Goal: Task Accomplishment & Management: Manage account settings

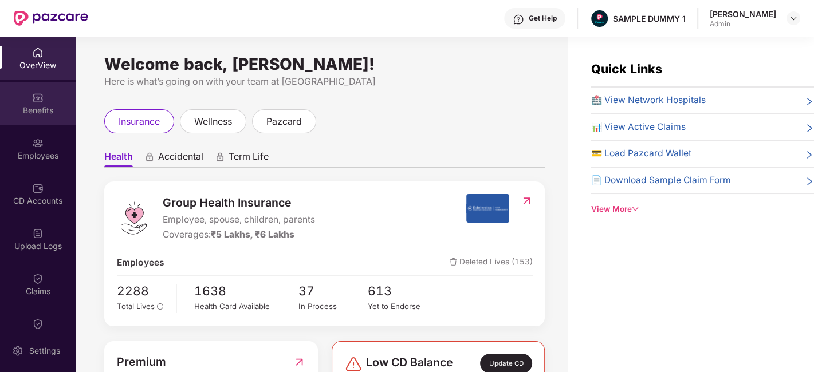
click at [43, 115] on div "Benefits" at bounding box center [38, 110] width 76 height 11
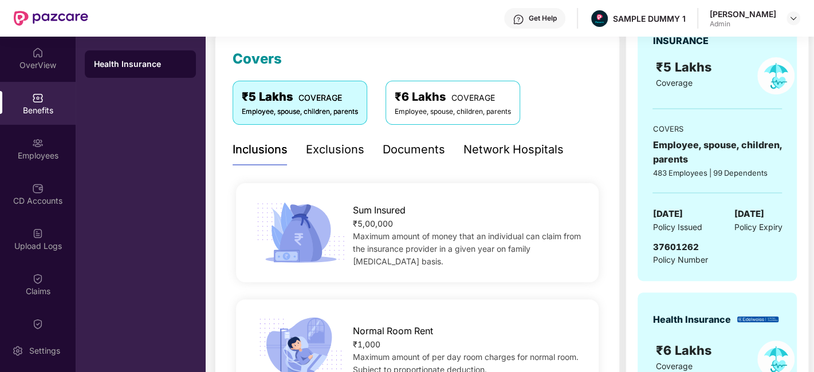
scroll to position [103, 0]
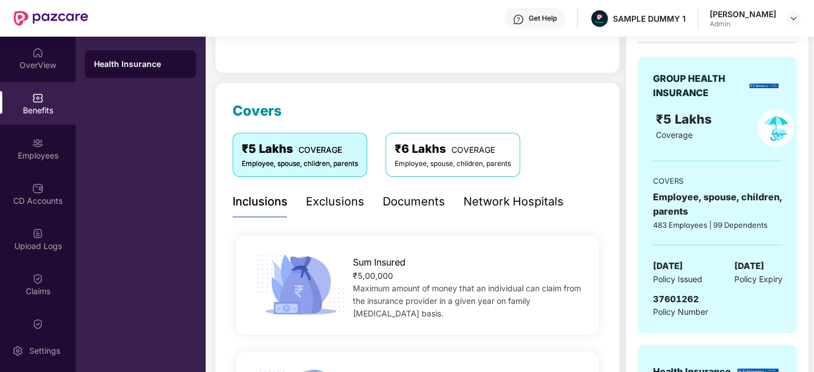
click at [332, 207] on div "Exclusions" at bounding box center [335, 202] width 58 height 18
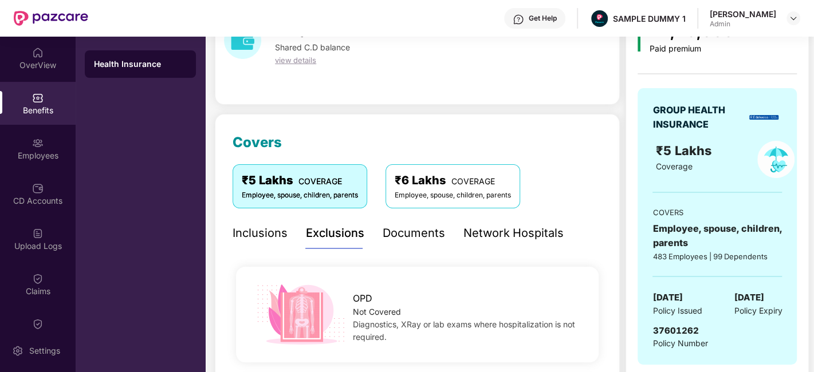
scroll to position [37, 0]
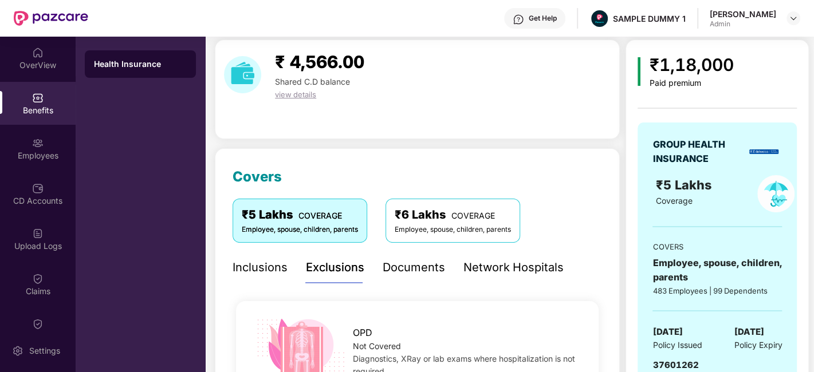
click at [417, 272] on div "Documents" at bounding box center [414, 268] width 62 height 18
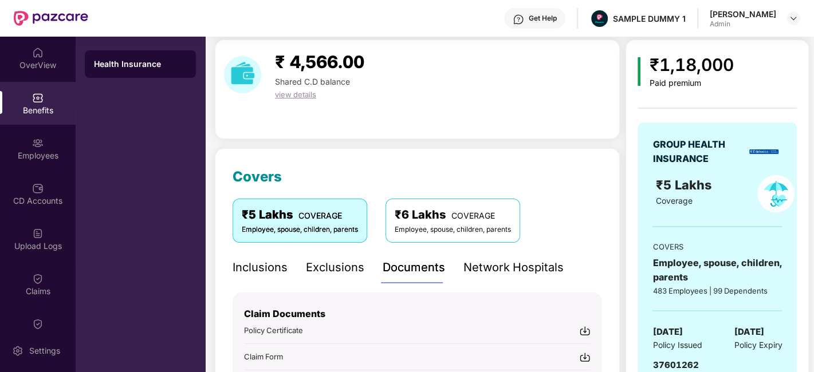
scroll to position [228, 0]
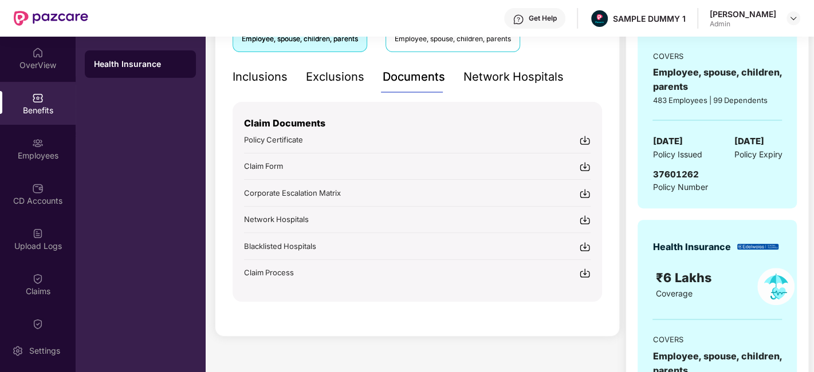
click at [529, 80] on div "Network Hospitals" at bounding box center [514, 77] width 100 height 18
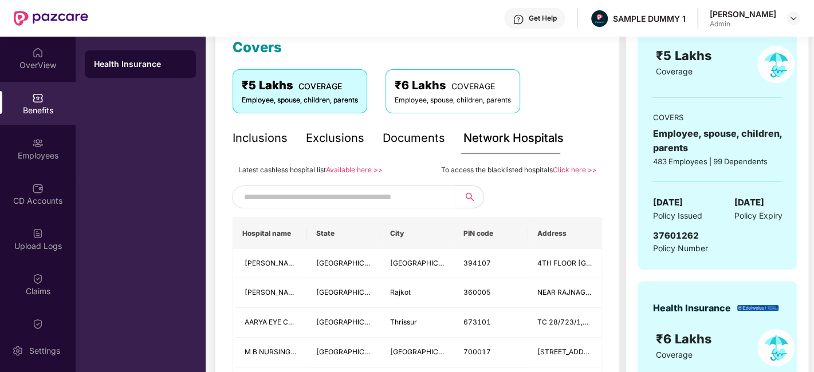
scroll to position [158, 0]
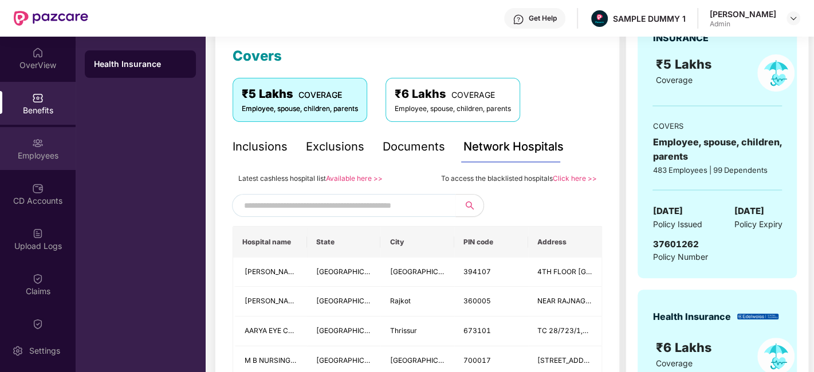
click at [28, 148] on div "Employees" at bounding box center [38, 148] width 76 height 43
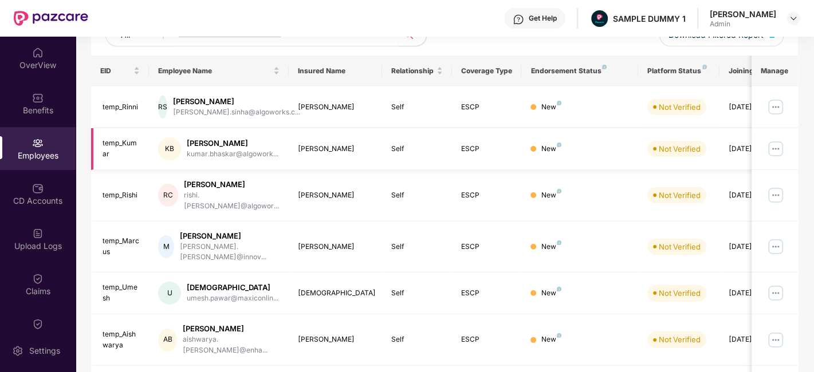
scroll to position [0, 0]
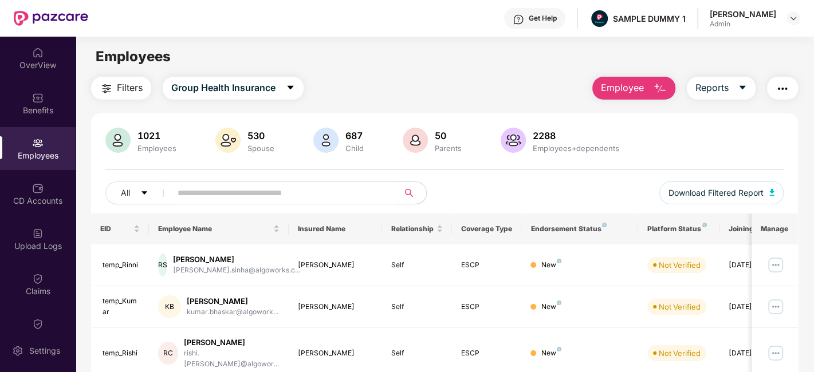
click at [621, 91] on span "Employee" at bounding box center [622, 88] width 43 height 14
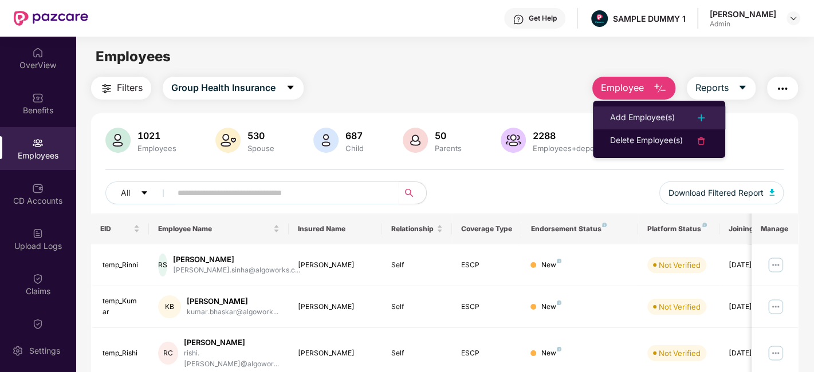
click at [619, 122] on div "Add Employee(s)" at bounding box center [642, 118] width 65 height 14
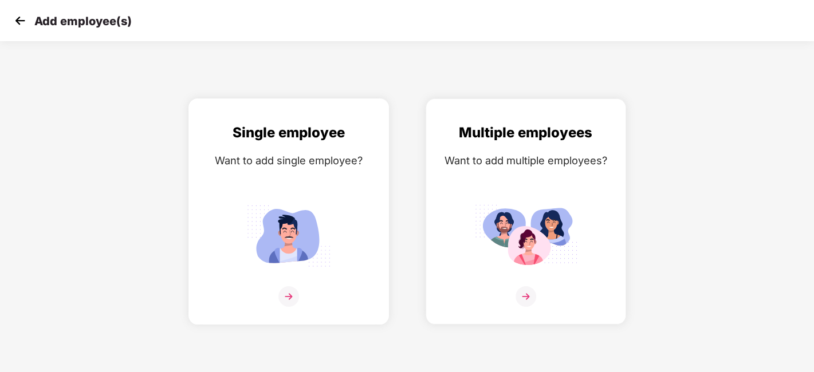
click at [298, 189] on div "Single employee Want to add single employee?" at bounding box center [289, 221] width 176 height 199
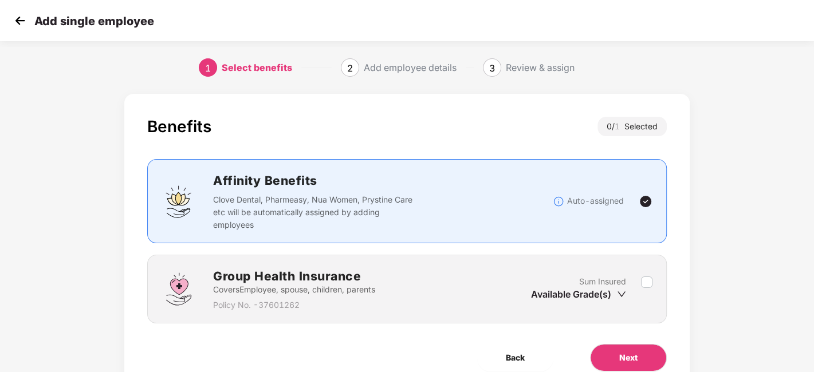
scroll to position [50, 0]
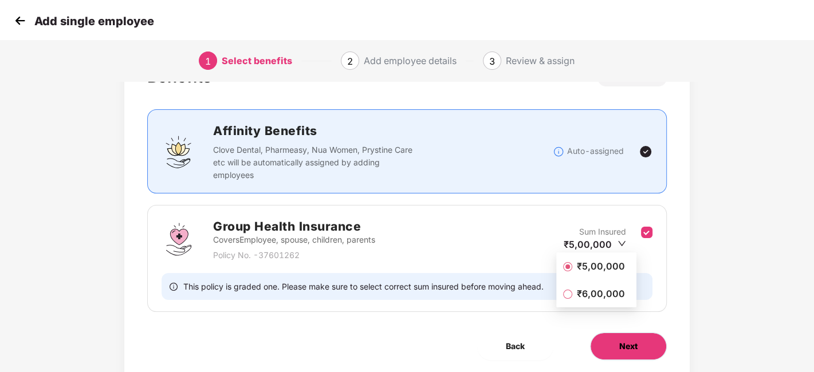
click at [630, 348] on span "Next" at bounding box center [628, 346] width 18 height 13
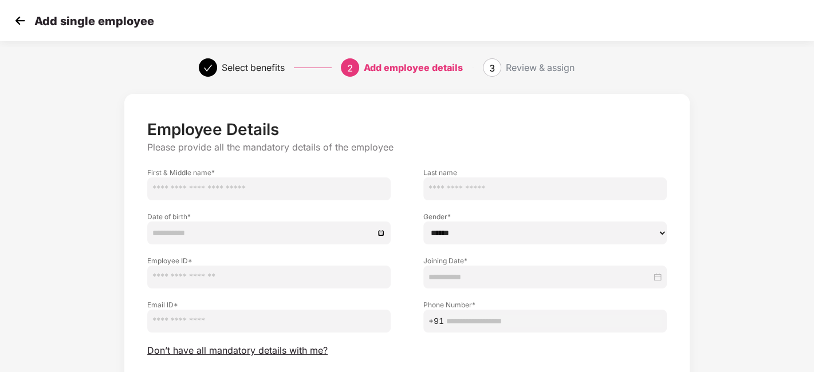
scroll to position [80, 0]
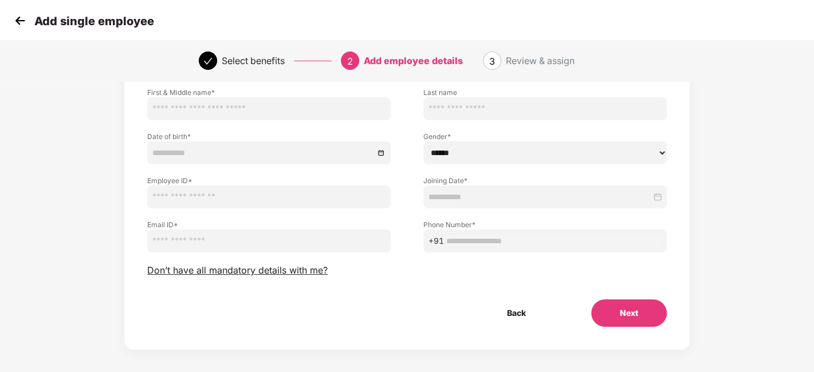
click at [13, 27] on img at bounding box center [19, 20] width 17 height 17
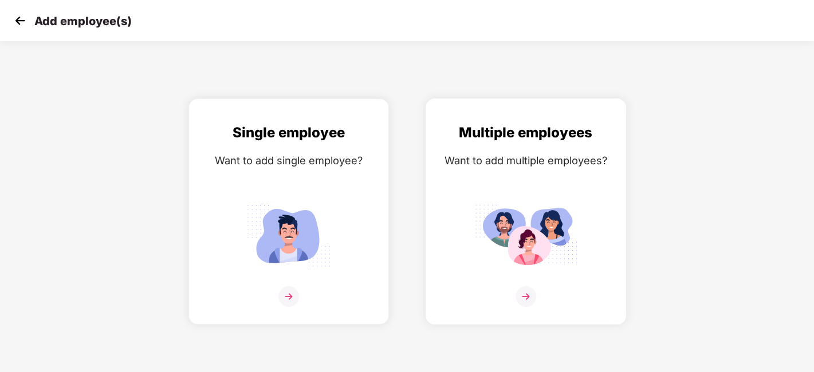
click at [568, 197] on div "Multiple employees Want to add multiple employees?" at bounding box center [526, 221] width 176 height 199
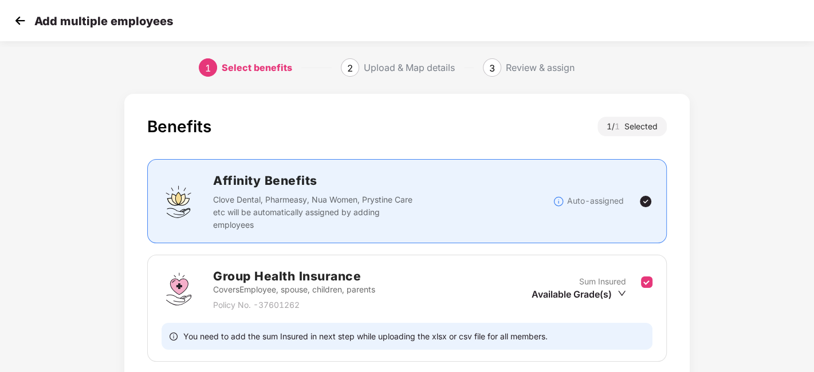
scroll to position [88, 0]
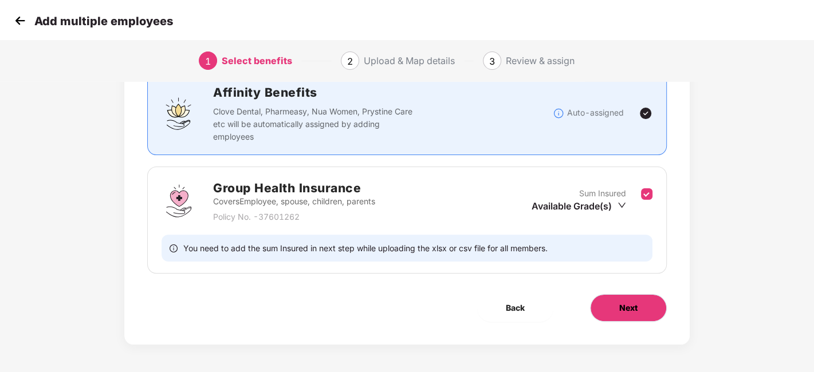
click at [632, 311] on span "Next" at bounding box center [628, 308] width 18 height 13
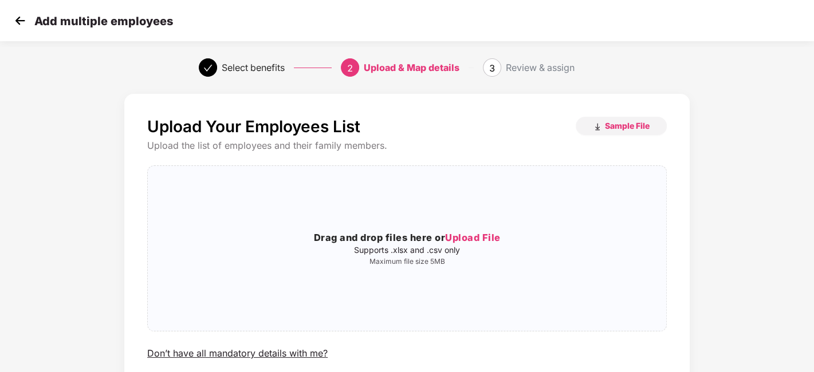
click at [26, 25] on img at bounding box center [19, 20] width 17 height 17
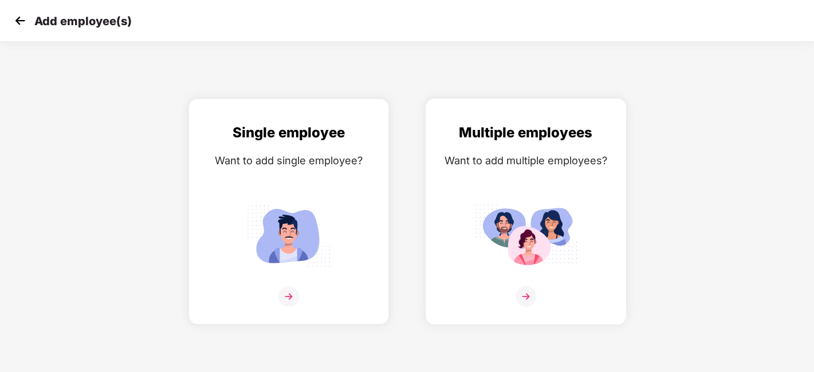
click at [534, 230] on img at bounding box center [525, 236] width 103 height 72
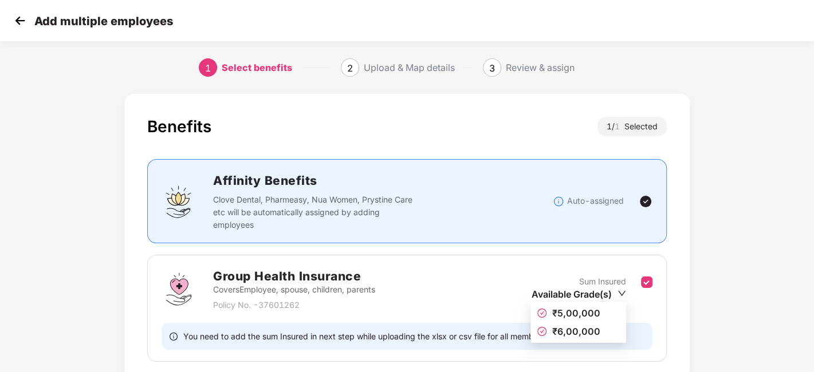
scroll to position [88, 0]
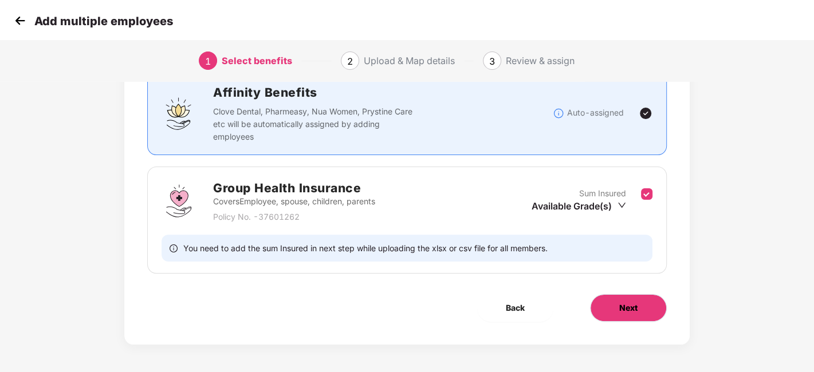
click at [636, 303] on span "Next" at bounding box center [628, 308] width 18 height 13
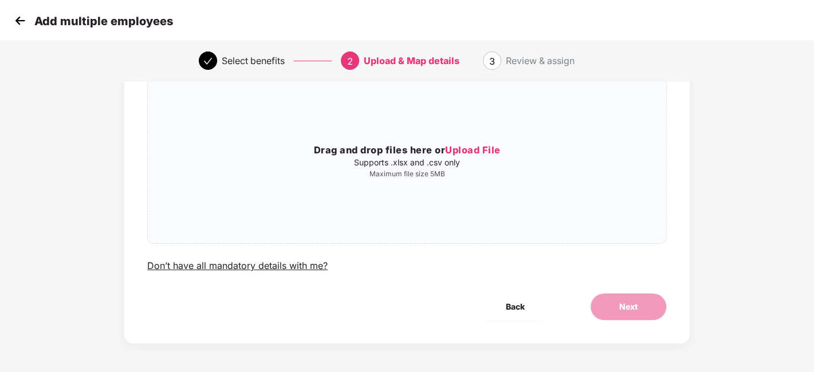
scroll to position [0, 0]
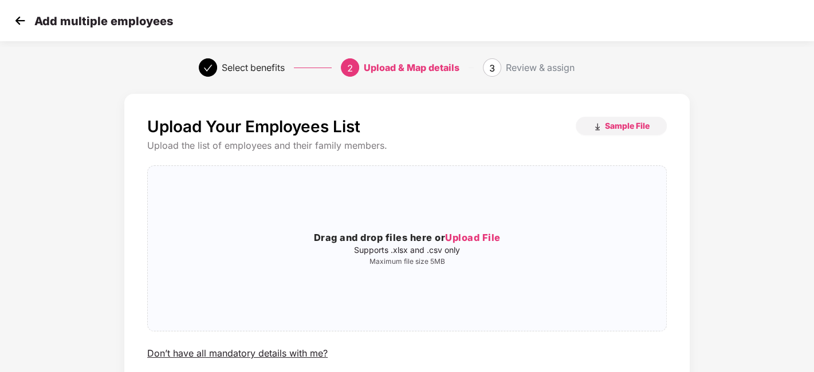
click at [19, 21] on img at bounding box center [19, 20] width 17 height 17
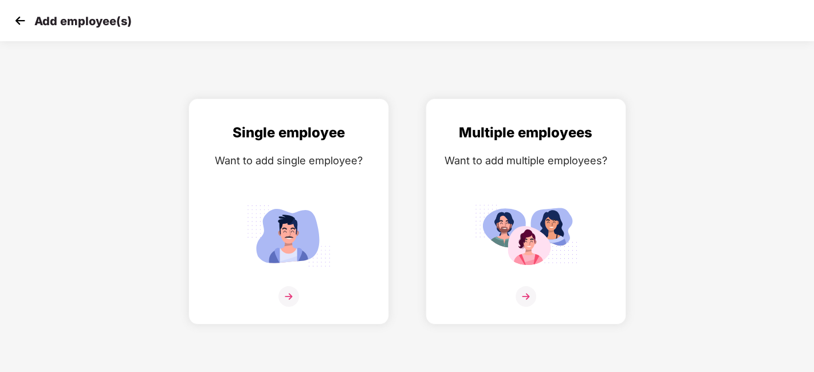
click at [19, 21] on img at bounding box center [19, 20] width 17 height 17
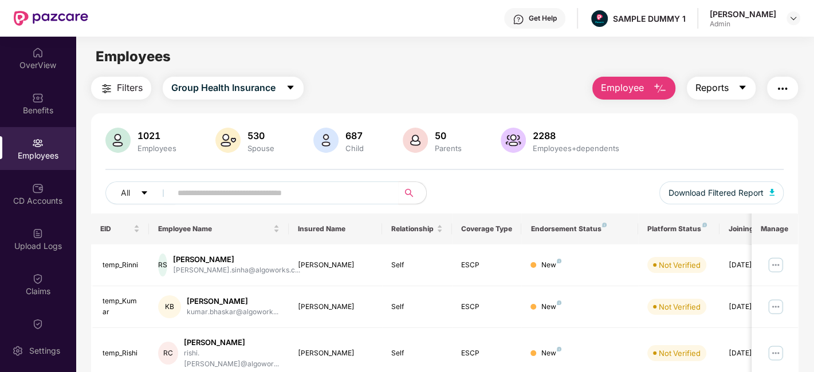
click at [729, 85] on span "Reports" at bounding box center [712, 88] width 33 height 14
click at [786, 93] on img "button" at bounding box center [783, 89] width 14 height 14
click at [419, 59] on div "Employees" at bounding box center [445, 57] width 738 height 22
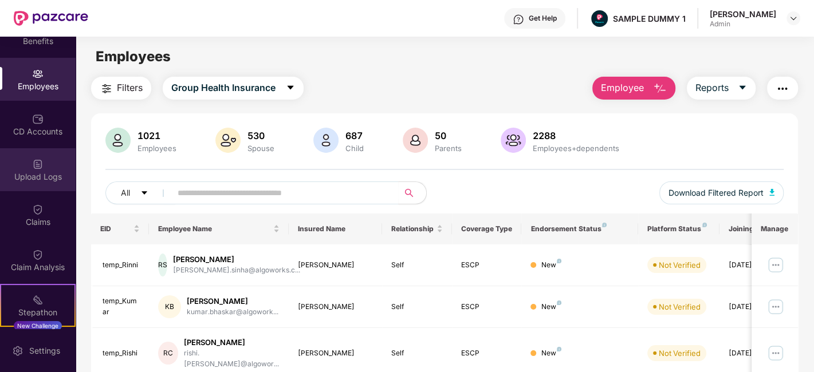
scroll to position [78, 0]
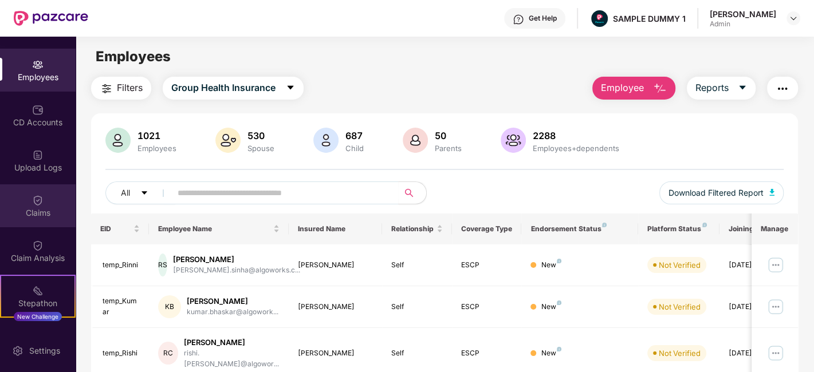
click at [10, 197] on div "Claims" at bounding box center [38, 205] width 76 height 43
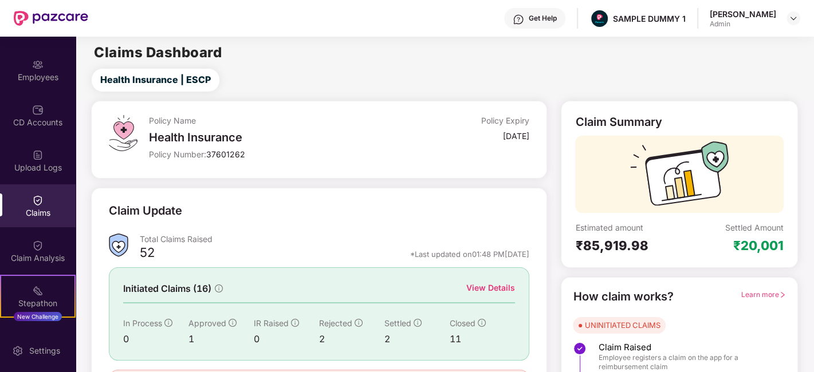
scroll to position [75, 0]
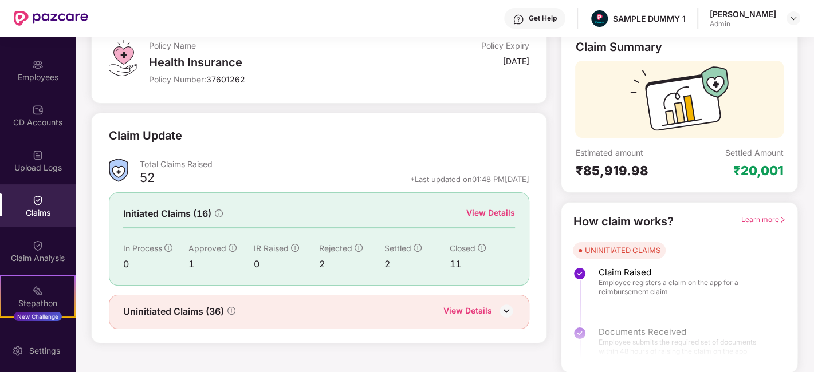
click at [502, 209] on div "View Details" at bounding box center [490, 213] width 49 height 13
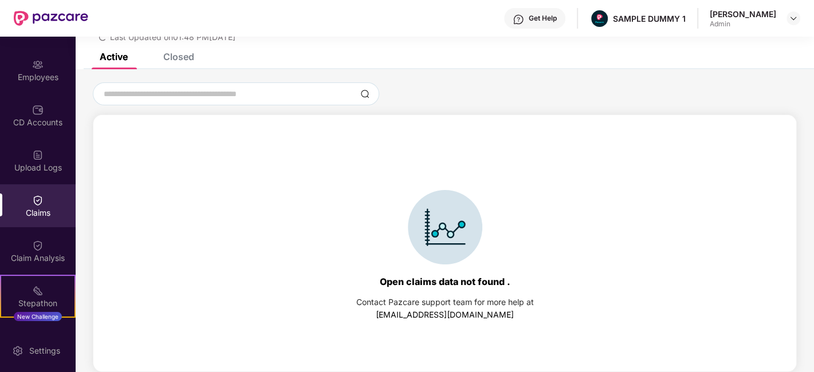
scroll to position [49, 0]
click at [173, 58] on div "Closed" at bounding box center [178, 57] width 31 height 11
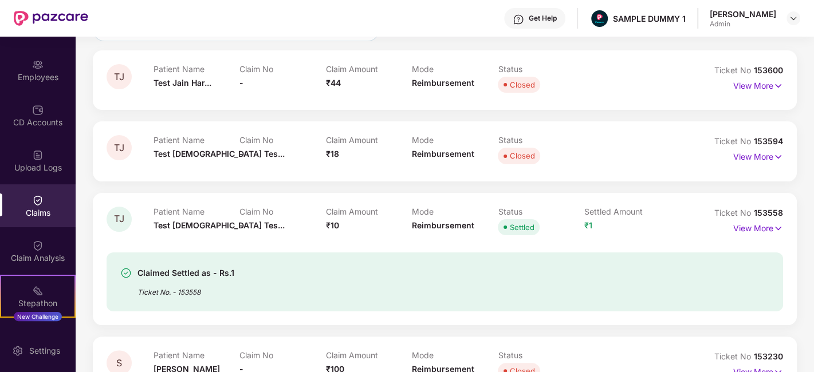
scroll to position [101, 0]
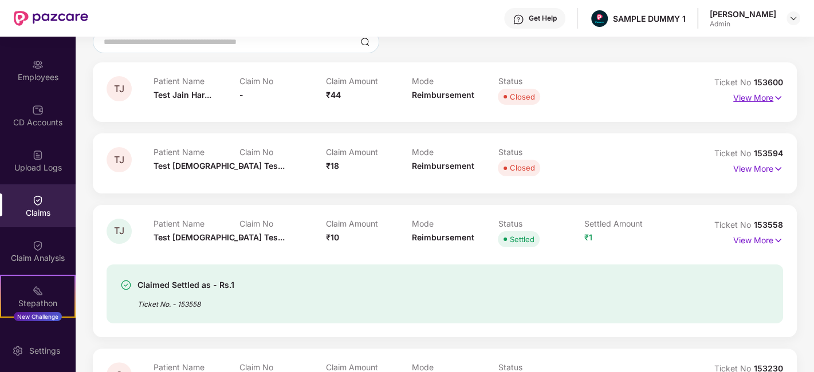
click at [748, 89] on p "View More" at bounding box center [758, 96] width 50 height 15
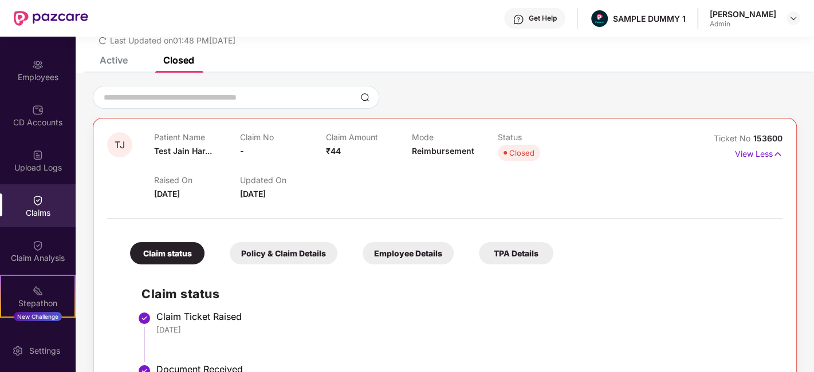
scroll to position [45, 0]
click at [36, 254] on div "Claim Analysis" at bounding box center [38, 258] width 76 height 11
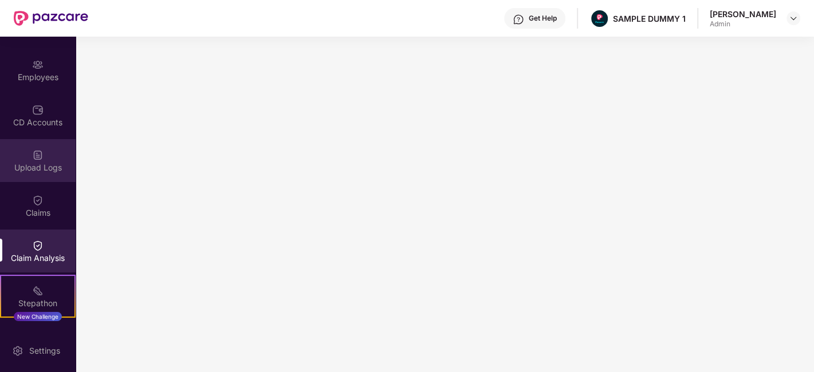
scroll to position [0, 0]
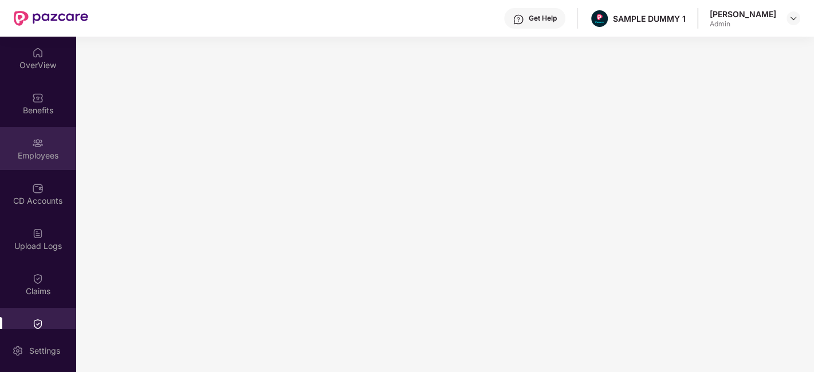
click at [35, 155] on div "Employees" at bounding box center [38, 155] width 76 height 11
